Goal: Task Accomplishment & Management: Manage account settings

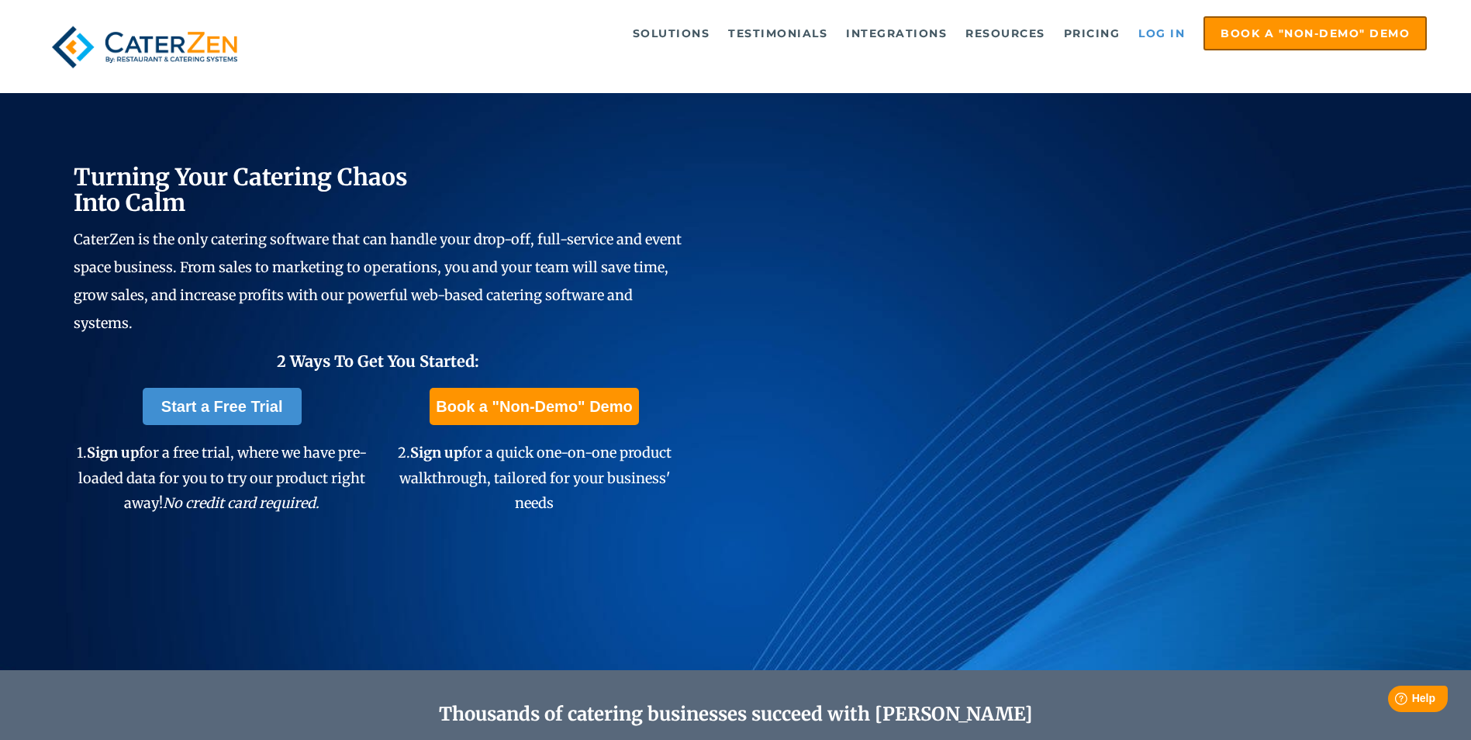
click at [1160, 18] on link "Log in" at bounding box center [1162, 33] width 62 height 31
click at [1162, 26] on link "Log in" at bounding box center [1162, 33] width 62 height 31
